Goal: Information Seeking & Learning: Learn about a topic

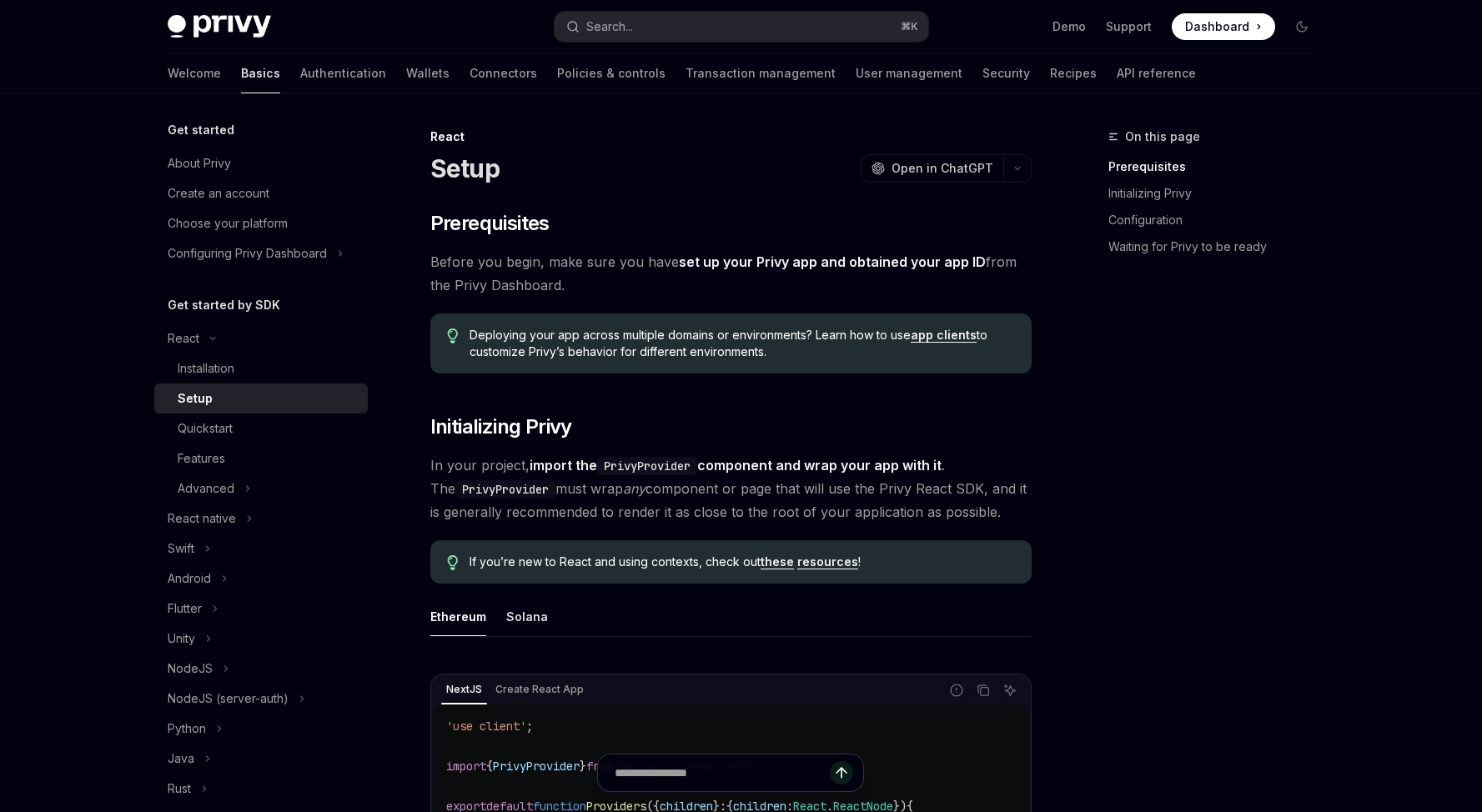
click at [806, 32] on button "Search... ⌘ K" at bounding box center [741, 27] width 373 height 30
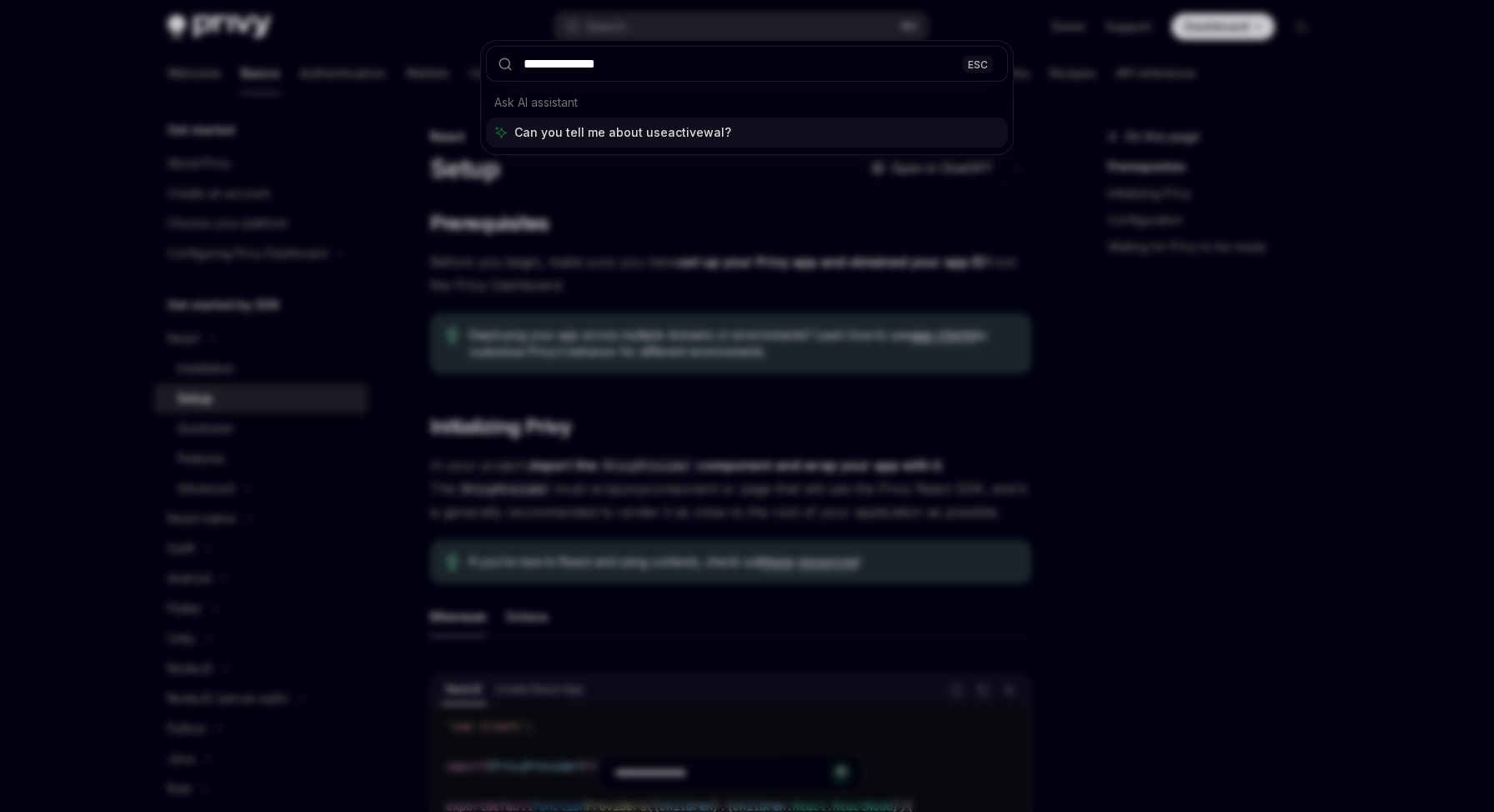
type input "**********"
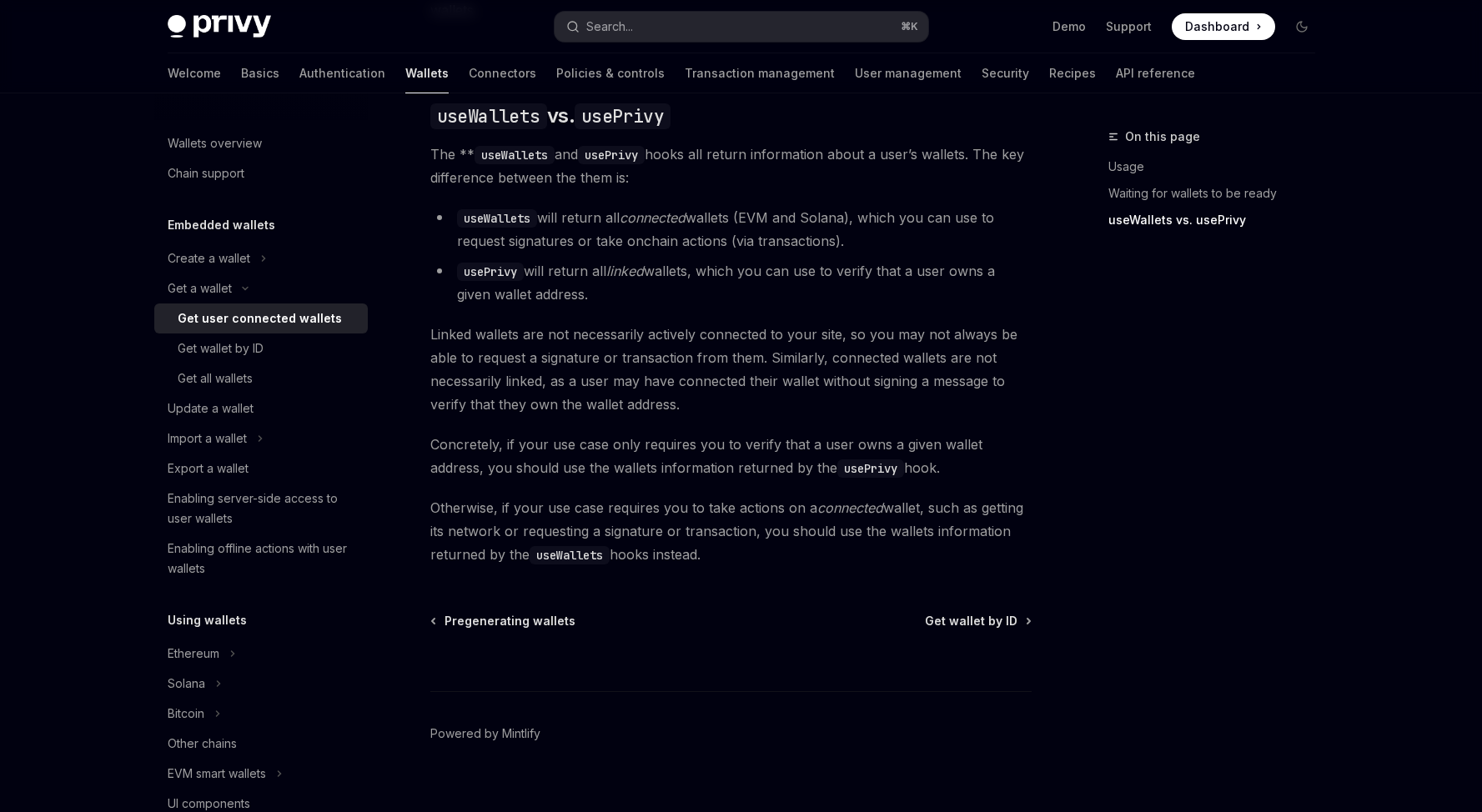
scroll to position [1416, 0]
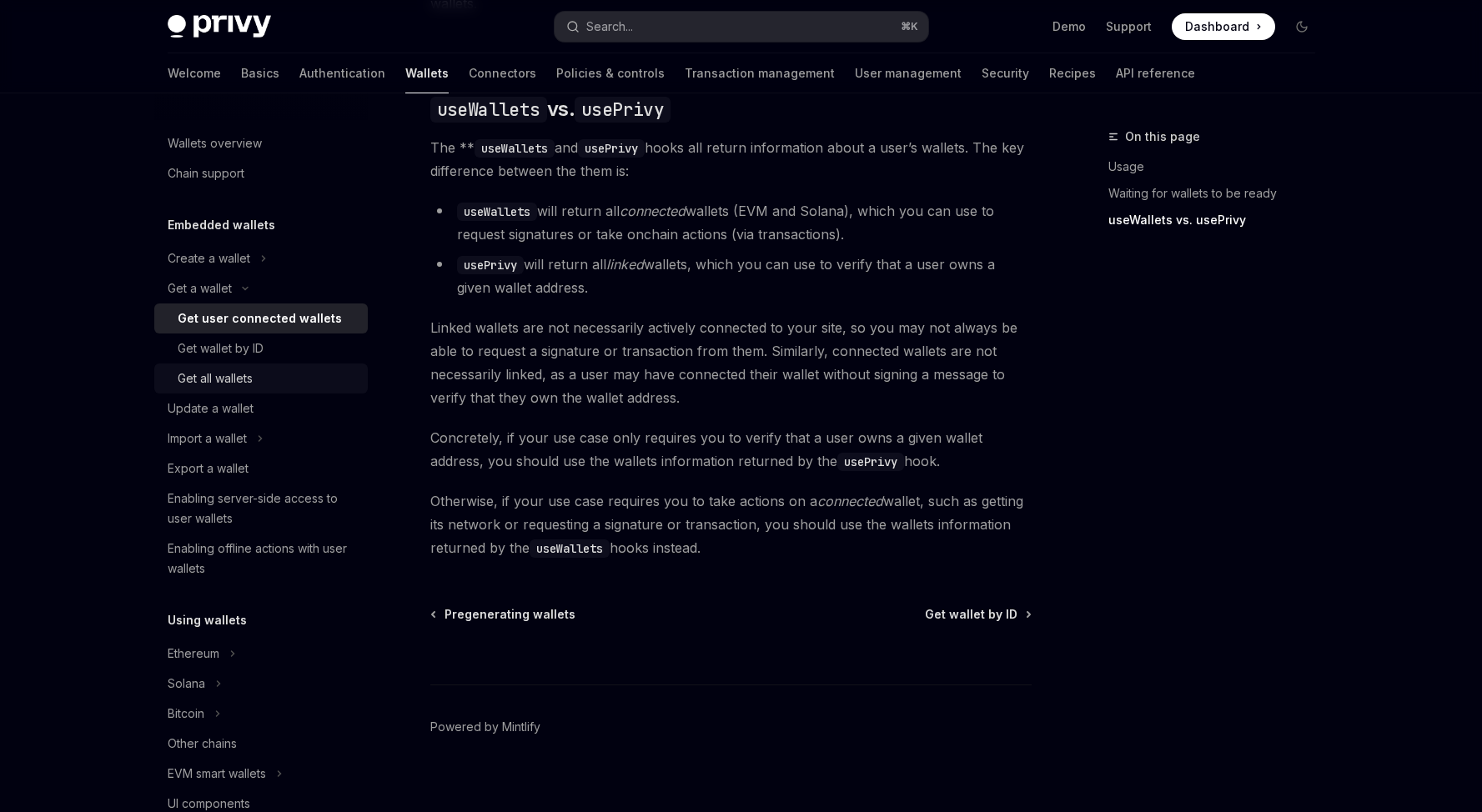
click at [314, 387] on div "Get all wallets" at bounding box center [267, 379] width 180 height 20
type textarea "*"
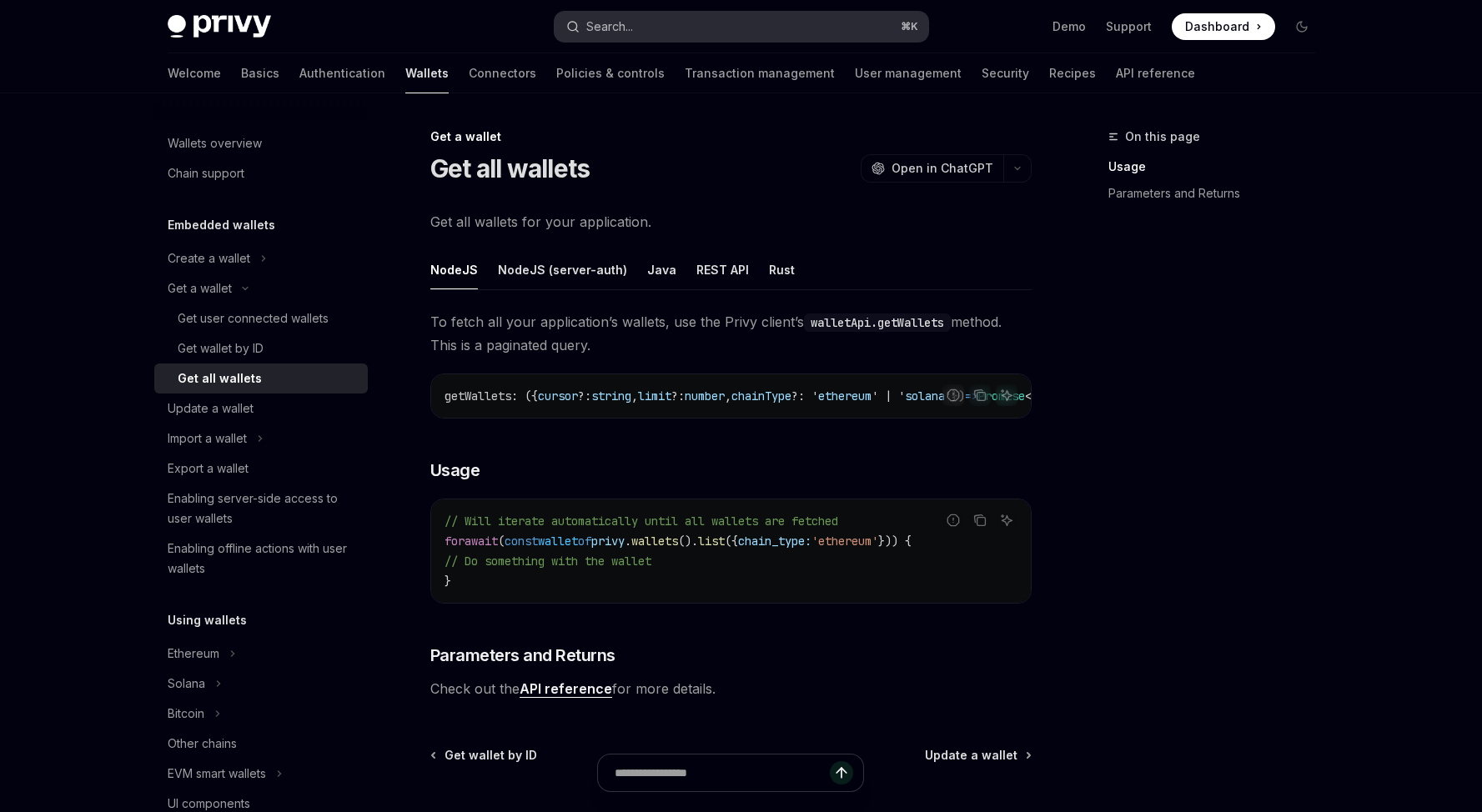
click at [718, 35] on button "Search... ⌘ K" at bounding box center [741, 27] width 373 height 30
